Goal: Task Accomplishment & Management: Complete application form

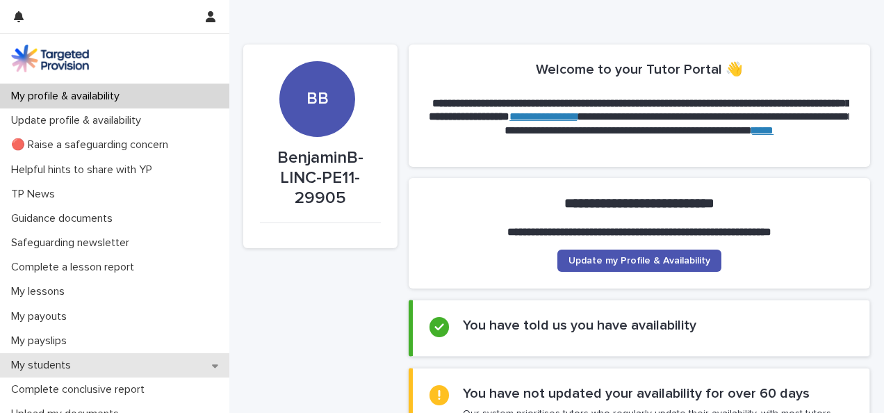
click at [90, 368] on div "My students" at bounding box center [114, 365] width 229 height 24
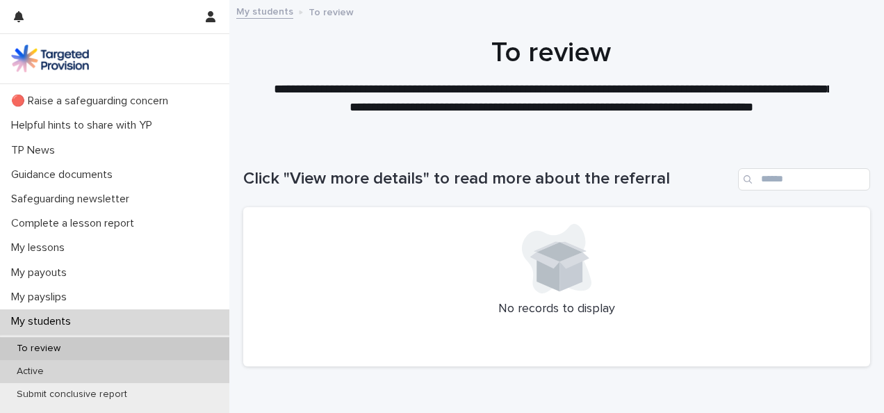
scroll to position [69, 0]
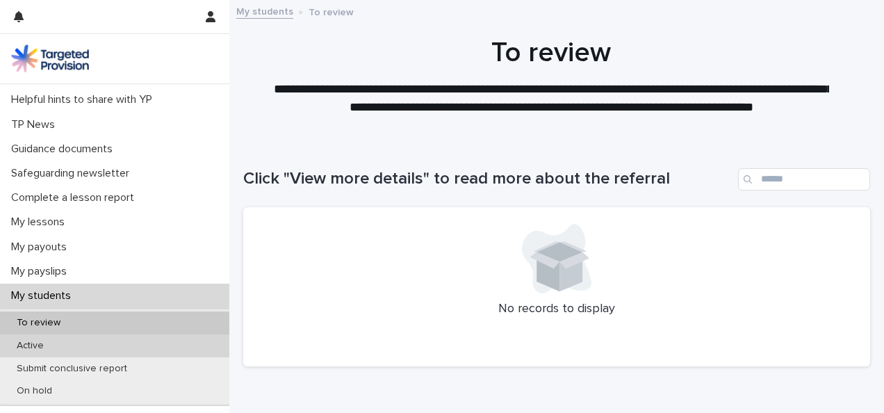
click at [79, 347] on div "Active" at bounding box center [114, 345] width 229 height 23
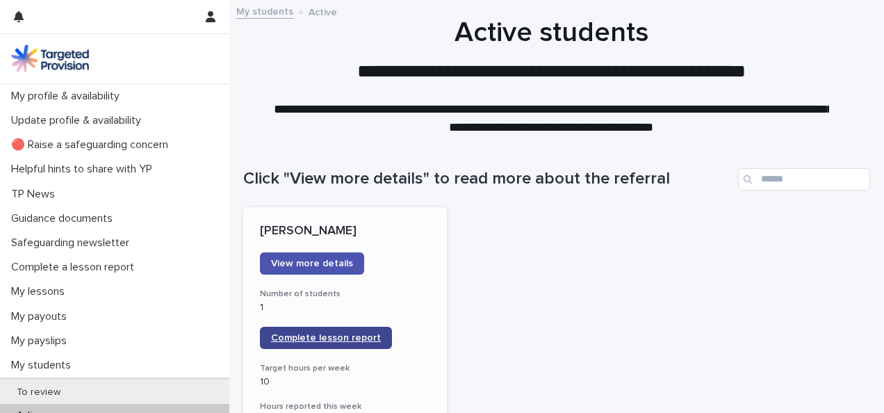
click at [301, 336] on span "Complete lesson report" at bounding box center [326, 338] width 110 height 10
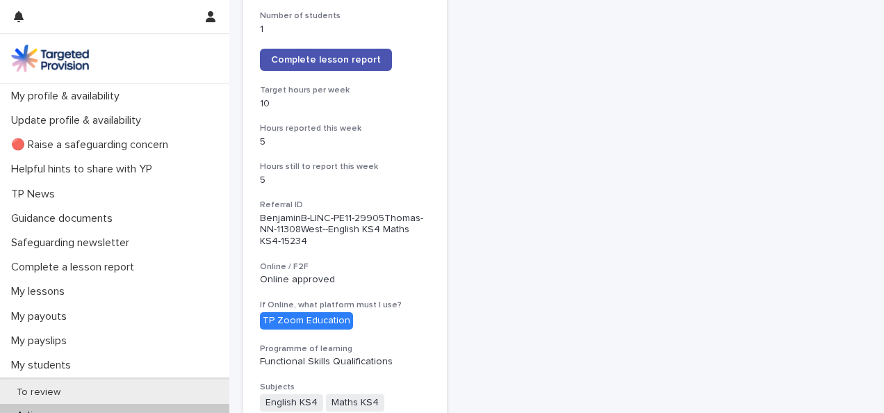
scroll to position [347, 0]
